Goal: Information Seeking & Learning: Check status

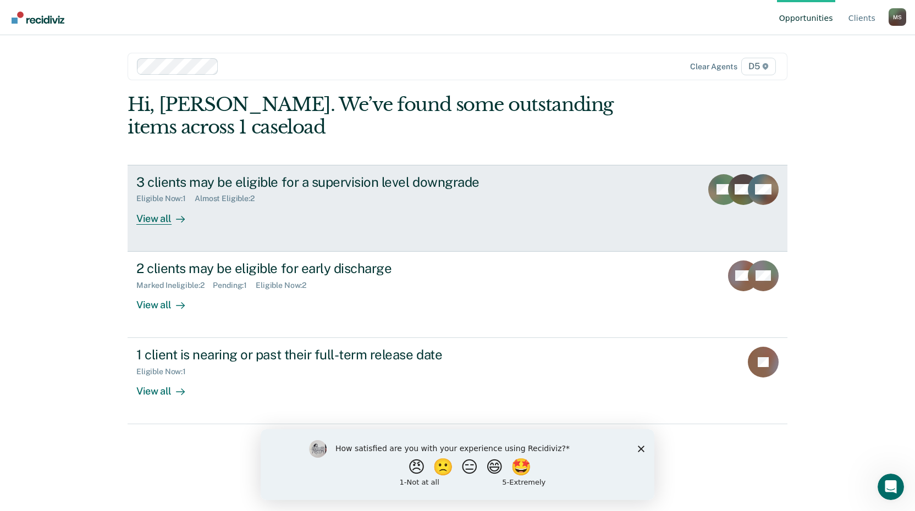
click at [154, 217] on div "View all" at bounding box center [167, 213] width 62 height 21
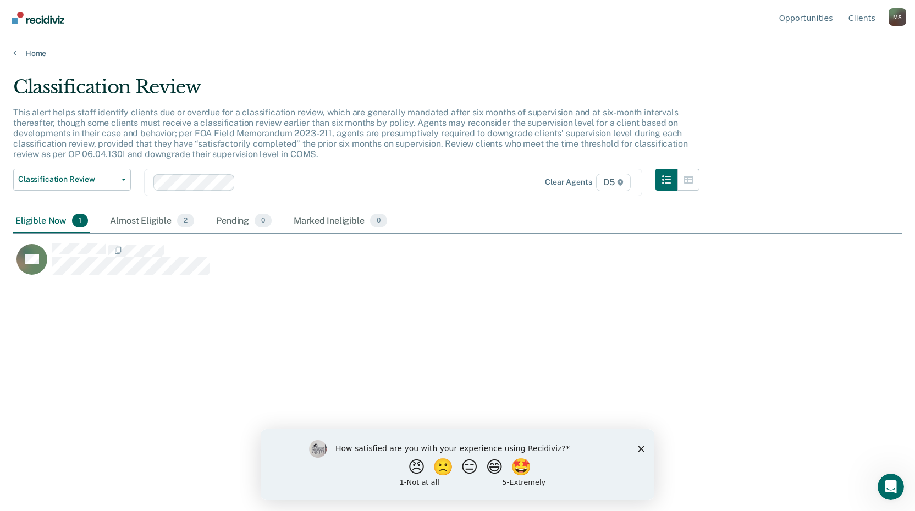
scroll to position [345, 880]
click at [147, 220] on div "Almost Eligible 2" at bounding box center [152, 221] width 88 height 24
click at [14, 49] on icon at bounding box center [14, 52] width 3 height 9
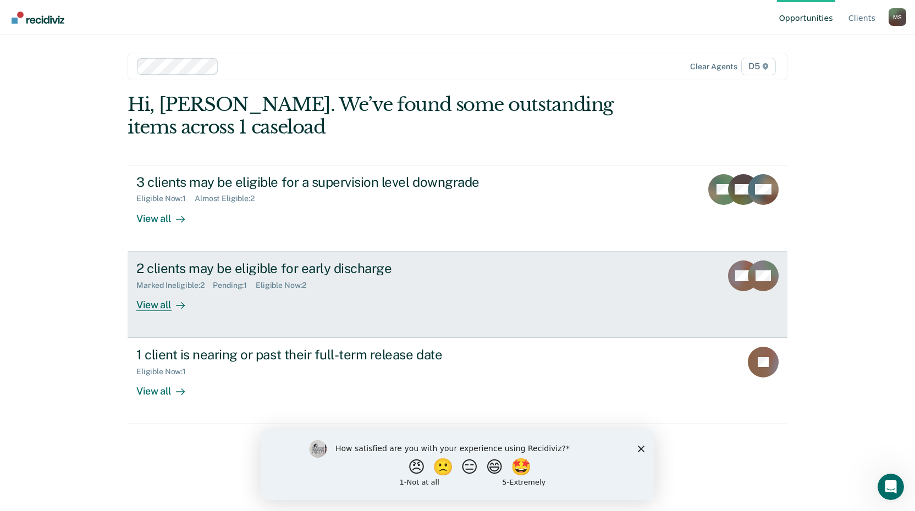
click at [774, 279] on icon at bounding box center [759, 283] width 38 height 32
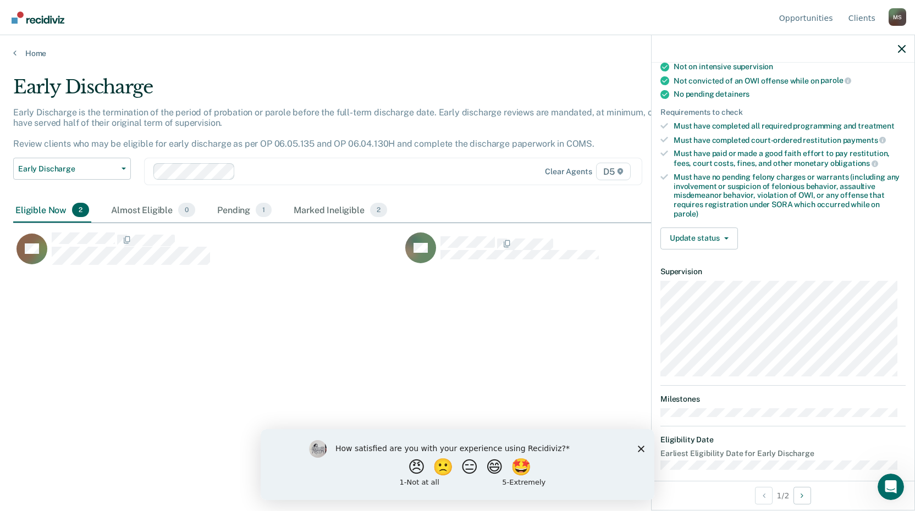
scroll to position [226, 0]
